Goal: Entertainment & Leisure: Consume media (video, audio)

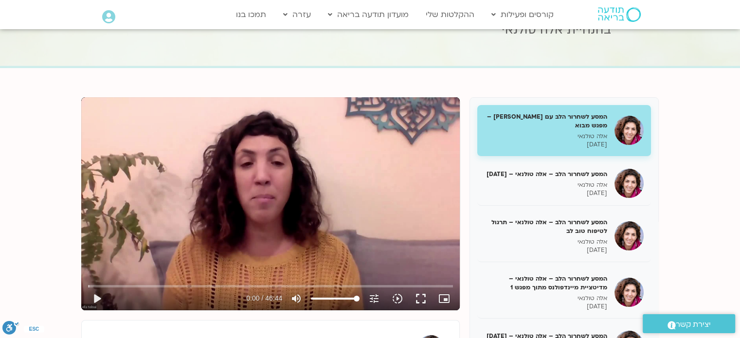
scroll to position [75, 0]
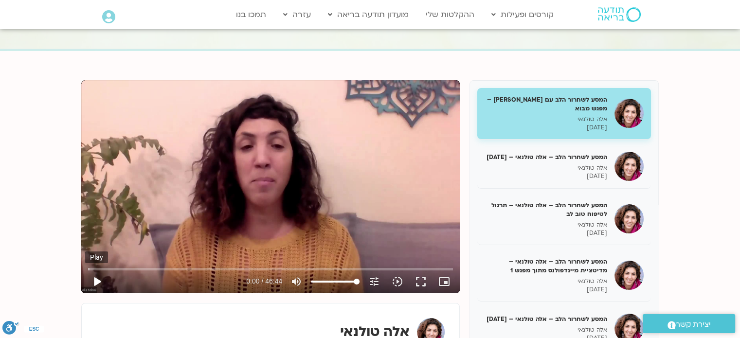
click at [98, 277] on button "play_arrow" at bounding box center [96, 281] width 23 height 23
drag, startPoint x: 91, startPoint y: 269, endPoint x: 81, endPoint y: 272, distance: 10.2
click at [88, 272] on input "Seek" at bounding box center [270, 269] width 365 height 6
click at [423, 285] on button "fullscreen" at bounding box center [420, 281] width 23 height 23
click at [426, 282] on button "fullscreen" at bounding box center [420, 281] width 23 height 23
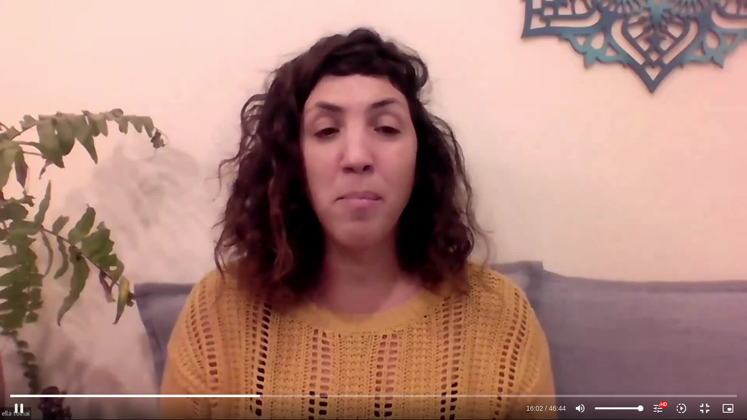
click at [488, 267] on div "Skip Ad 46:14 pause 16:02 / 46:44 volume_up Mute tune Resolution Auto 1080p HD …" at bounding box center [373, 210] width 747 height 420
click at [461, 290] on div "Skip Ad 46:14 play_arrow 16:02 / 46:44 volume_up Mute tune Resolution Auto 1080…" at bounding box center [373, 210] width 747 height 420
click at [311, 338] on input "Seek" at bounding box center [373, 396] width 726 height 6
click at [297, 338] on input "Seek" at bounding box center [373, 396] width 726 height 6
click at [411, 338] on input "Seek" at bounding box center [373, 396] width 726 height 6
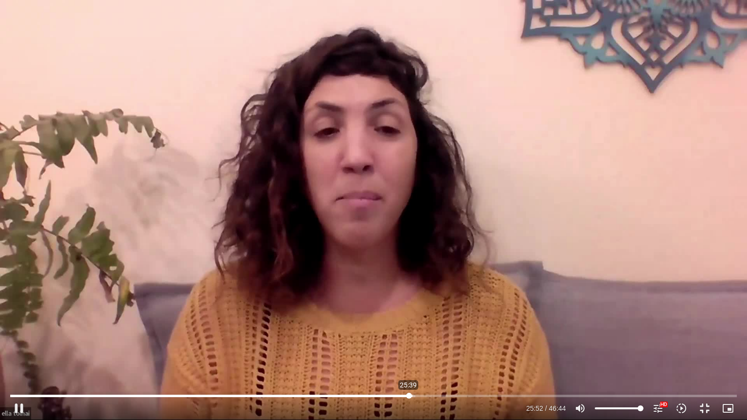
click at [409, 338] on input "Seek" at bounding box center [373, 396] width 726 height 6
click at [405, 338] on input "Seek" at bounding box center [373, 396] width 726 height 6
click at [646, 338] on input "Seek" at bounding box center [373, 396] width 726 height 6
click at [641, 338] on input "Seek" at bounding box center [373, 396] width 726 height 6
click at [635, 300] on div "Skip Ad 40:28 pause 41:02 / 46:44 volume_up Mute tune Resolution Auto 1080p HD …" at bounding box center [373, 210] width 747 height 420
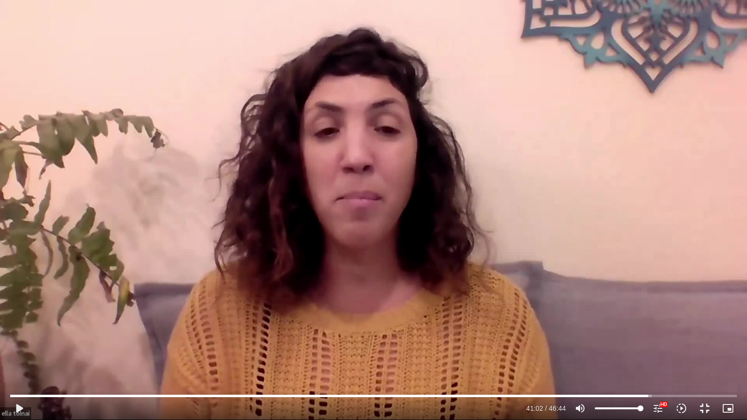
click at [635, 300] on div "Skip Ad 40:28 play_arrow 41:02 / 46:44 volume_up Mute tune Resolution Auto 1080…" at bounding box center [373, 210] width 747 height 420
click at [623, 251] on div "Skip Ad 40:28 pause 41:06 / 46:44 volume_up Mute tune Resolution Auto 1080p HD …" at bounding box center [373, 210] width 747 height 420
click at [623, 250] on div "Skip Ad 40:28 play_arrow 41:06 / 46:44 volume_up Mute tune Resolution Auto 1080…" at bounding box center [373, 210] width 747 height 420
click at [640, 245] on div "Skip Ad 40:28 pause 41:09 / 46:44 volume_up Mute tune Resolution Auto 1080p HD …" at bounding box center [373, 210] width 747 height 420
click at [640, 245] on div "Skip Ad 40:28 play_arrow 41:09 / 46:44 volume_up Mute tune Resolution Auto 1080…" at bounding box center [373, 210] width 747 height 420
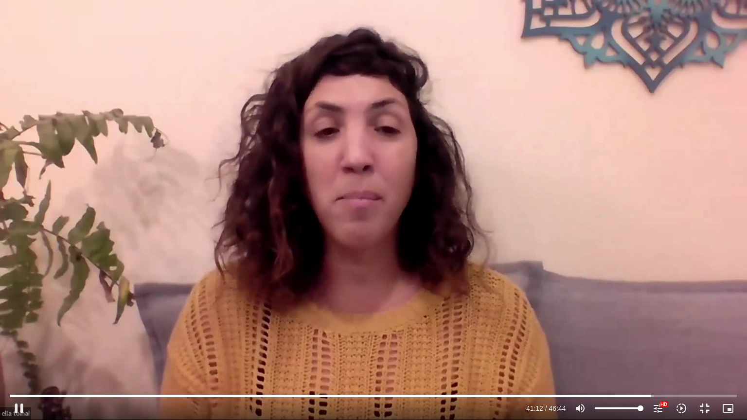
click at [640, 241] on div "Skip Ad 40:28 pause 41:12 / 46:44 volume_up Mute tune Resolution Auto 1080p HD …" at bounding box center [373, 210] width 747 height 420
click at [648, 338] on input "Seek" at bounding box center [373, 396] width 726 height 6
click at [647, 338] on input "Seek" at bounding box center [373, 396] width 726 height 6
click at [646, 338] on input "Seek" at bounding box center [373, 396] width 726 height 6
click at [642, 338] on input "Seek" at bounding box center [373, 396] width 726 height 6
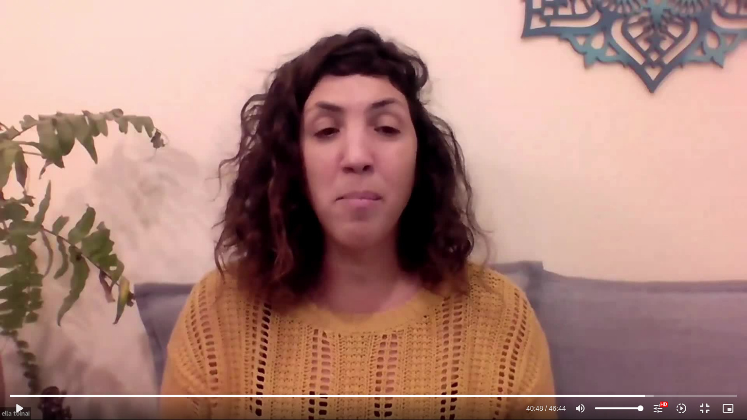
click at [622, 333] on div "Skip Ad 40:45 play_arrow 40:48 / 46:44 volume_up Mute tune Resolution Auto 1080…" at bounding box center [373, 210] width 747 height 420
click at [493, 256] on div "Skip Ad 40:45 pause 41:13 / 46:44 volume_up Mute tune Resolution Auto 1080p HD …" at bounding box center [373, 210] width 747 height 420
click at [493, 256] on div "Skip Ad 40:45 play_arrow 41:13 / 46:44 volume_up Mute tune Resolution Auto 1080…" at bounding box center [373, 210] width 747 height 420
click at [591, 222] on div "Skip Ad 40:45 pause 41:17 / 46:44 volume_up Mute tune Resolution Auto 1080p HD …" at bounding box center [373, 210] width 747 height 420
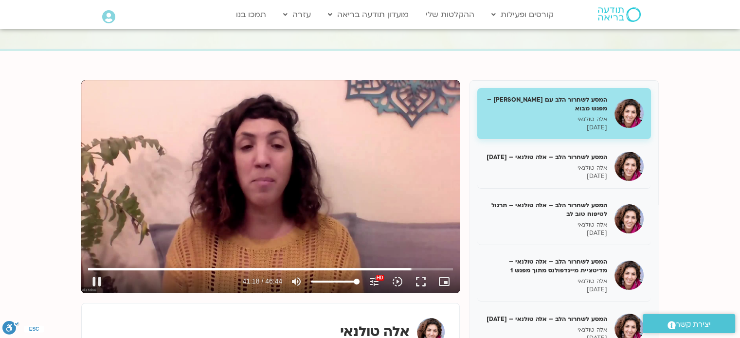
click at [265, 221] on div "Skip Ad 40:45 pause 41:18 / 46:44 volume_up Mute tune Resolution Auto 1080p HD …" at bounding box center [270, 186] width 378 height 213
click at [420, 277] on button "fullscreen" at bounding box center [420, 281] width 23 height 23
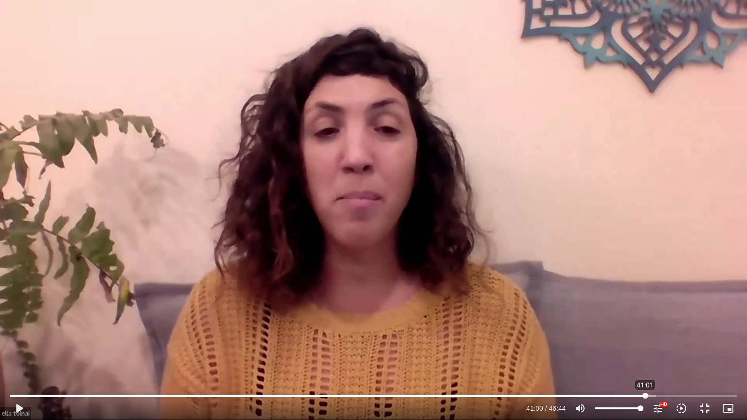
click at [646, 338] on input "Seek" at bounding box center [373, 396] width 726 height 6
click at [615, 333] on div "Skip Ad 41:06 play_arrow 41:00 / 46:44 volume_up Mute tune Resolution Auto 1080…" at bounding box center [373, 210] width 747 height 420
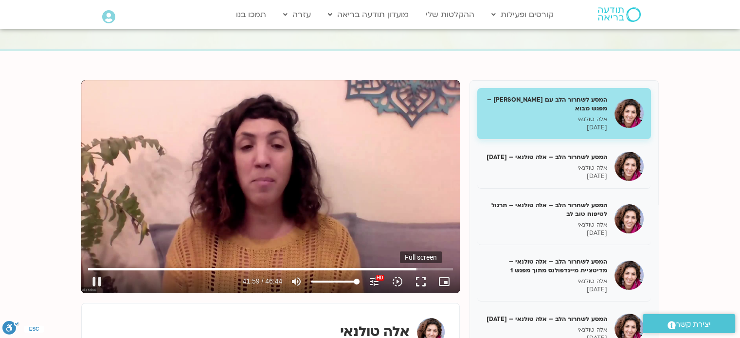
click at [420, 285] on button "fullscreen" at bounding box center [420, 281] width 23 height 23
click at [425, 267] on input "Seek" at bounding box center [270, 269] width 365 height 6
click at [435, 269] on input "Seek" at bounding box center [270, 269] width 365 height 6
click at [443, 269] on input "Seek" at bounding box center [270, 269] width 365 height 6
type input "2752.393351"
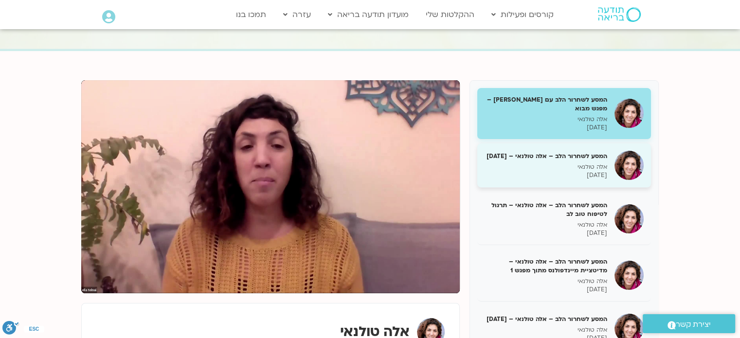
click at [564, 169] on div "המסע לשחרור הלב – [PERSON_NAME] – [DATE] אלה טולנאי [DATE]" at bounding box center [546, 166] width 123 height 28
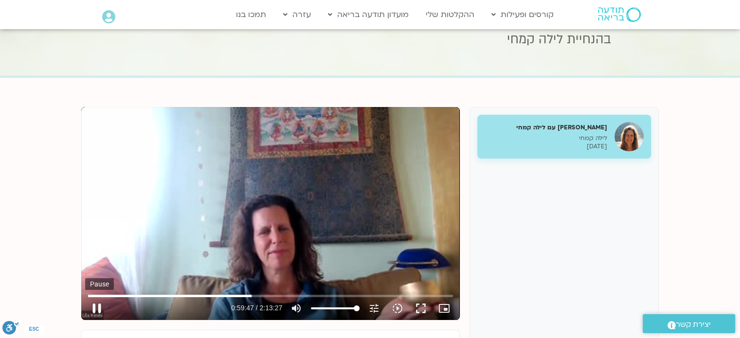
click at [99, 307] on button "pause" at bounding box center [96, 308] width 23 height 23
type input "3587.923115"
